Goal: Transaction & Acquisition: Purchase product/service

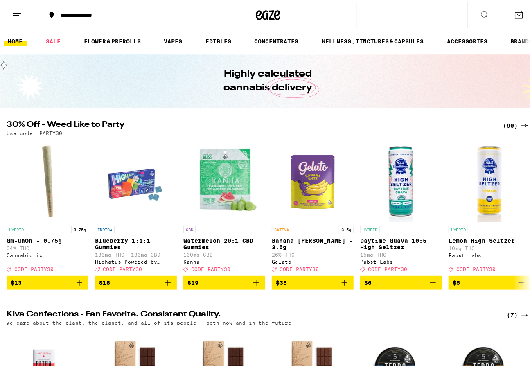
click at [468, 7] on button at bounding box center [485, 13] width 34 height 26
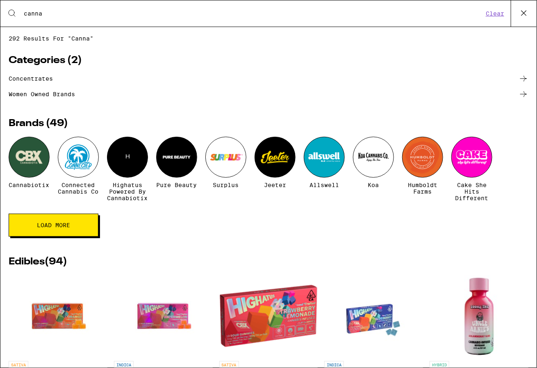
type input "canna"
click at [34, 150] on div at bounding box center [29, 157] width 41 height 41
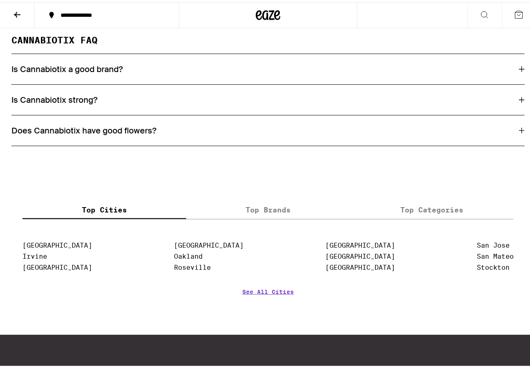
scroll to position [942, 0]
